Goal: Navigation & Orientation: Find specific page/section

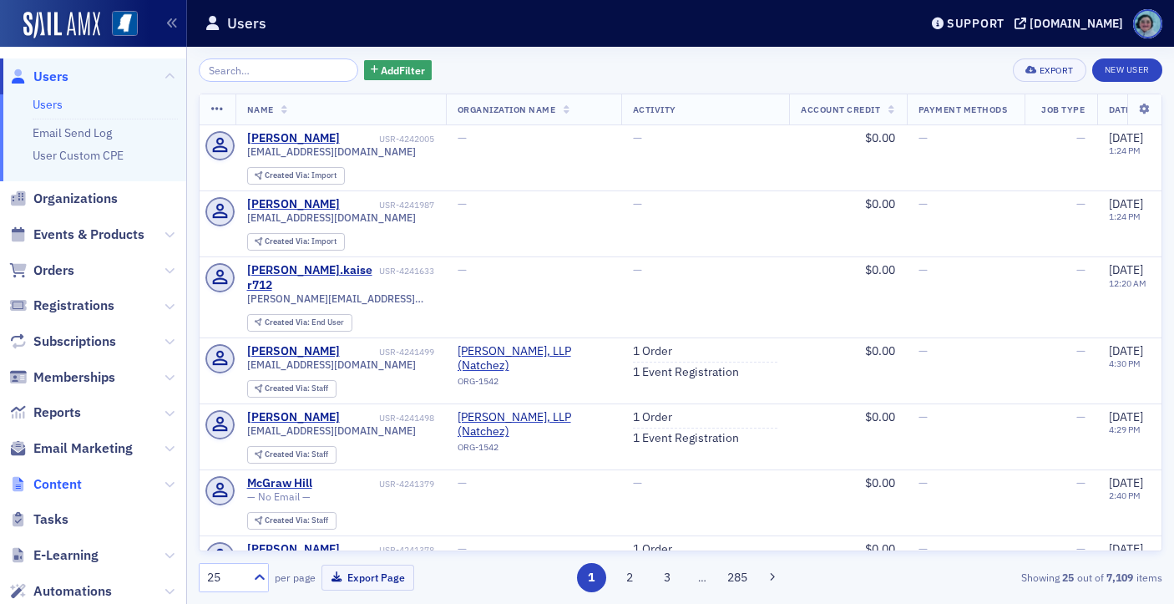
click at [71, 484] on span "Content" at bounding box center [57, 484] width 48 height 18
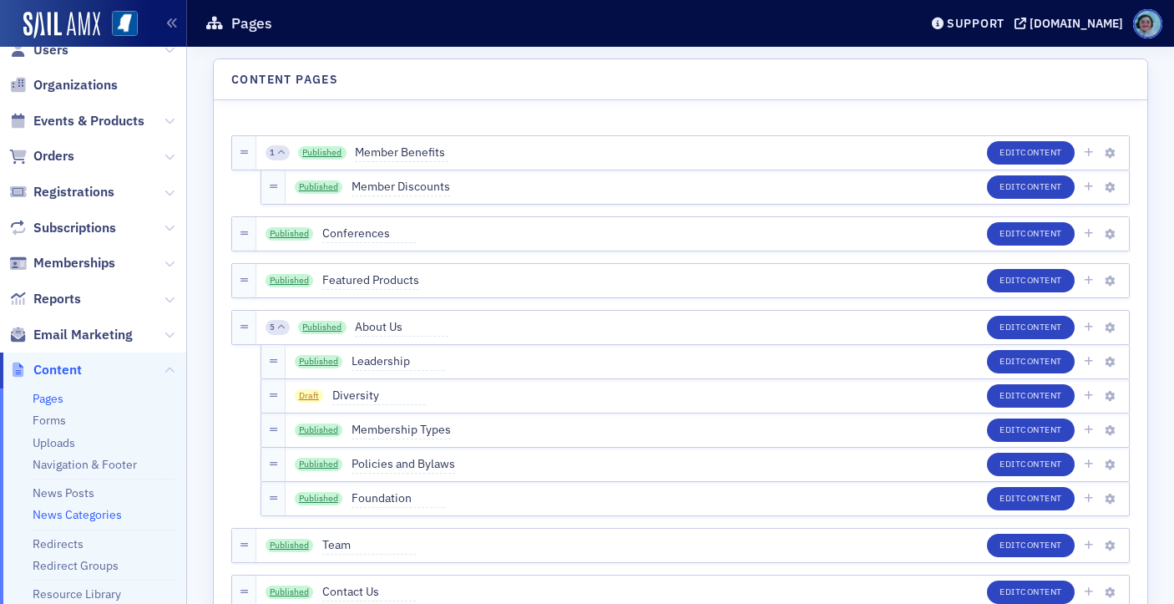
scroll to position [35, 0]
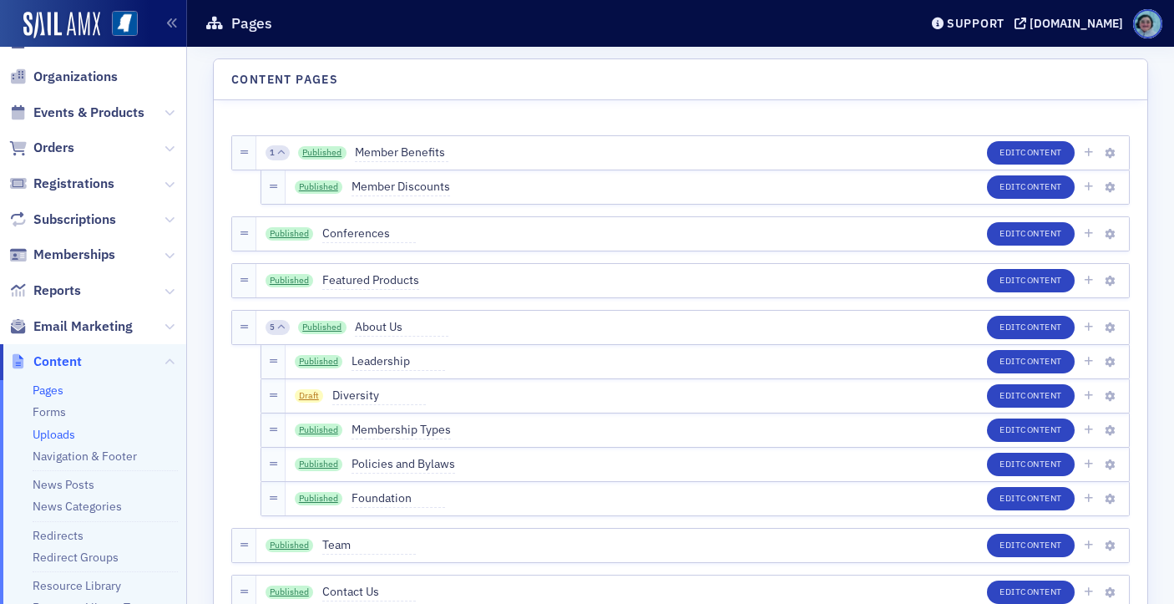
click at [55, 436] on link "Uploads" at bounding box center [54, 434] width 43 height 15
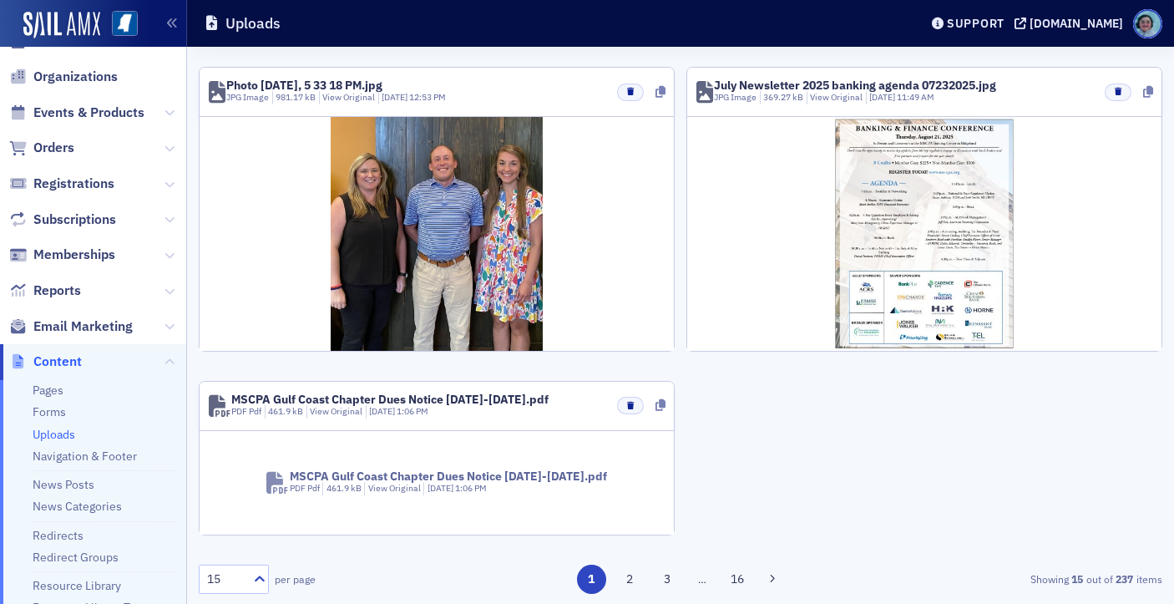
scroll to position [1983, 0]
click at [627, 573] on button "2" at bounding box center [629, 579] width 29 height 29
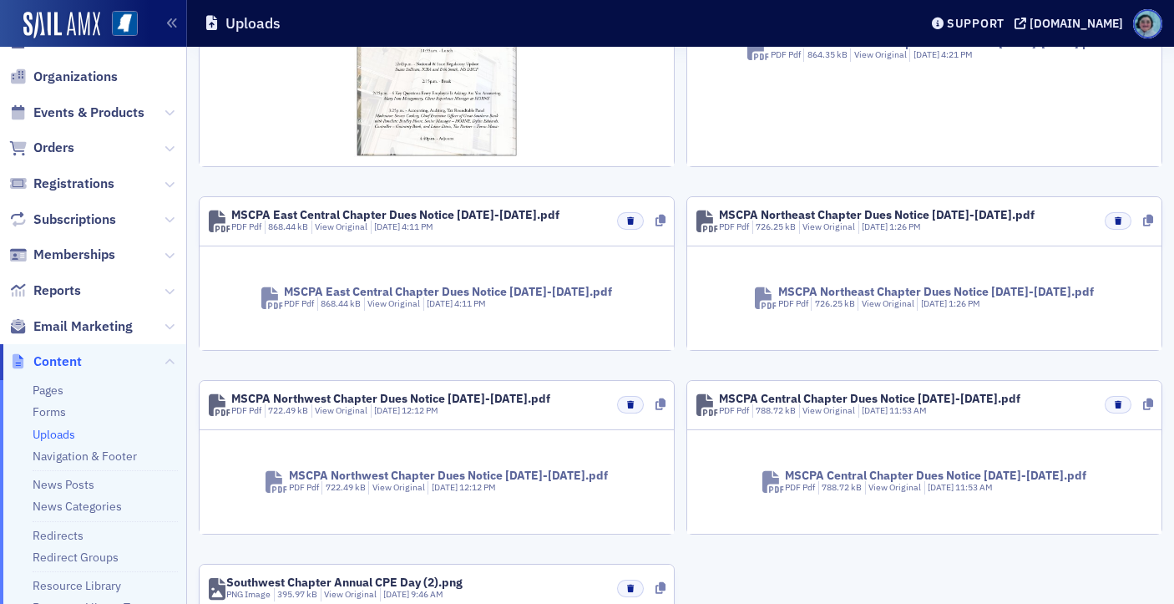
scroll to position [1338, 0]
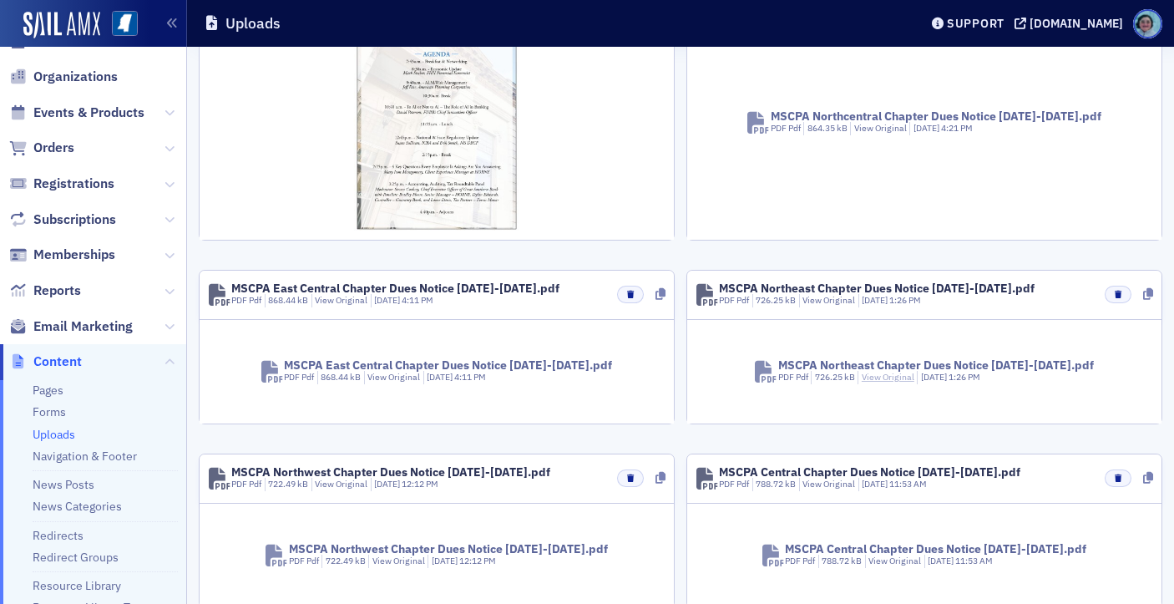
click at [908, 377] on link "View Original" at bounding box center [888, 377] width 53 height 12
